Goal: Find specific page/section: Find specific page/section

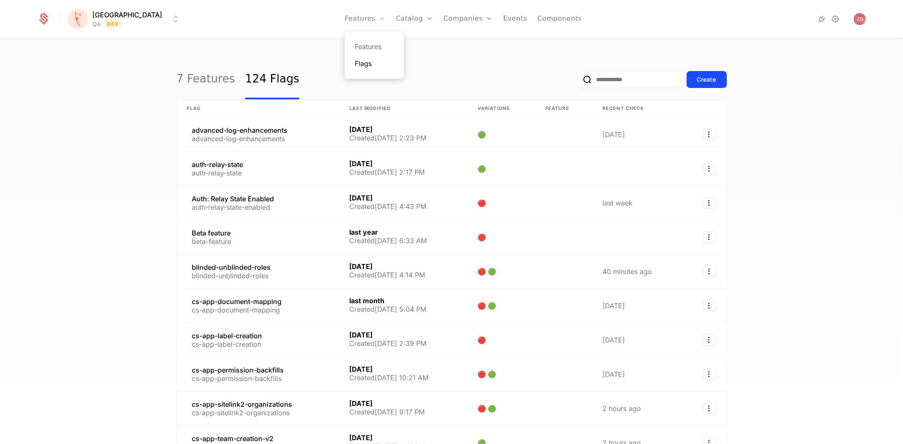
click at [355, 60] on link "Flags" at bounding box center [374, 63] width 39 height 10
click at [355, 46] on link "Features" at bounding box center [374, 46] width 39 height 10
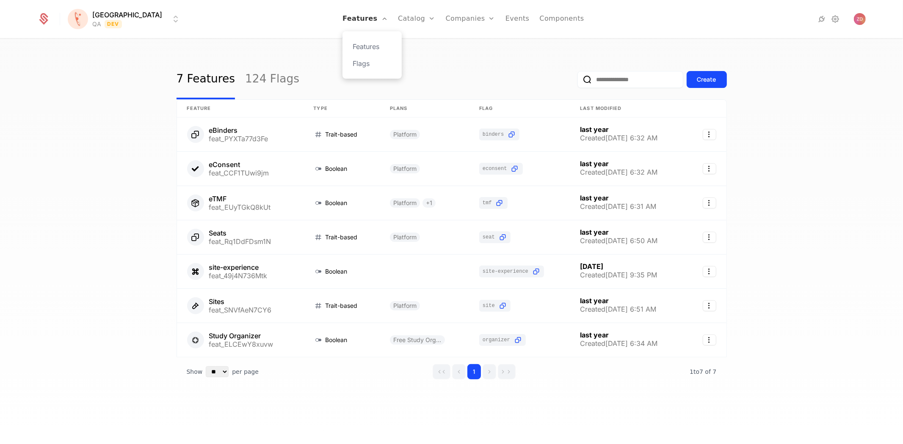
click at [342, 19] on link "Features" at bounding box center [364, 19] width 45 height 38
click at [352, 63] on link "Flags" at bounding box center [371, 63] width 39 height 10
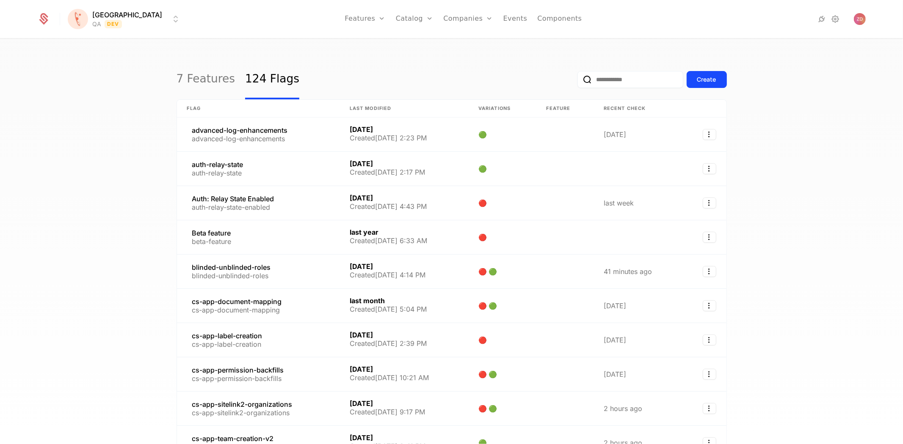
click at [606, 78] on input "email" at bounding box center [630, 79] width 106 height 17
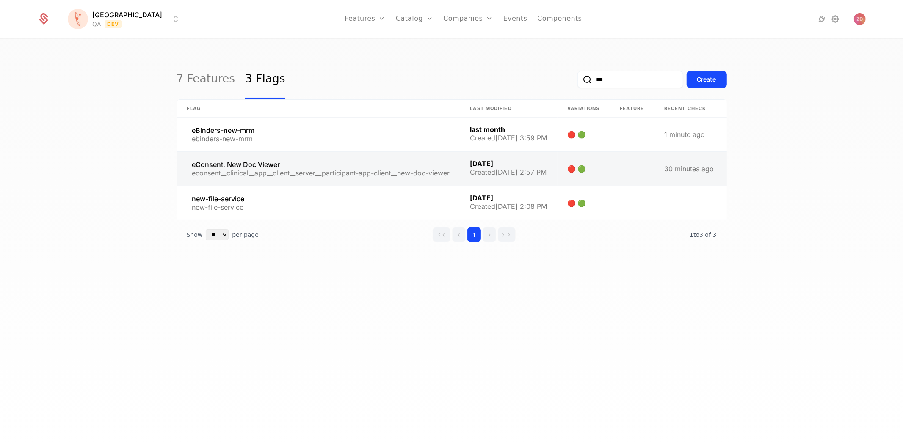
type input "***"
click at [247, 165] on link at bounding box center [318, 169] width 283 height 34
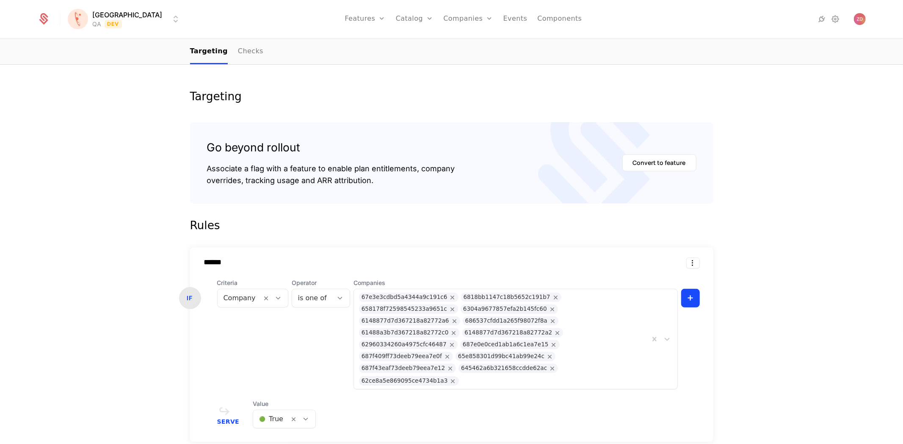
scroll to position [94, 0]
